Goal: Transaction & Acquisition: Book appointment/travel/reservation

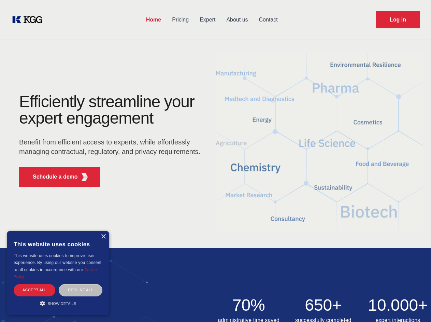
click at [215, 161] on div "Efficiently streamline your expert engagement Benefit from efficient access to …" at bounding box center [112, 143] width 208 height 99
click at [51, 177] on p "Schedule a demo" at bounding box center [55, 177] width 45 height 8
click at [103, 237] on div "× This website uses cookies This website uses cookies to improve user experienc…" at bounding box center [58, 273] width 102 height 84
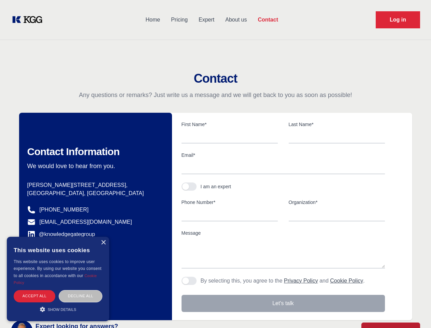
click at [34, 290] on div "Accept all" at bounding box center [35, 296] width 42 height 12
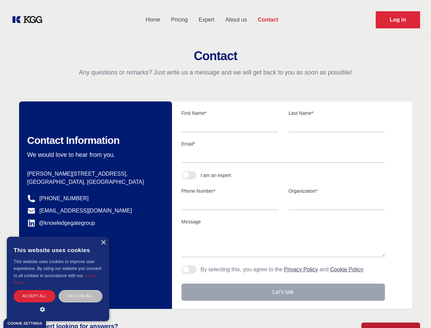
click at [81, 290] on div "Decline all" at bounding box center [81, 296] width 44 height 12
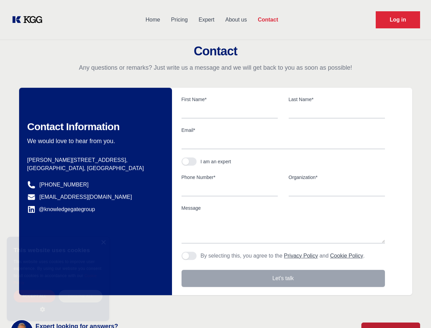
click at [58, 303] on main "Contact Any questions or remarks? Just write us a message and we will get back …" at bounding box center [215, 177] width 431 height 355
